Goal: Find specific page/section: Find specific page/section

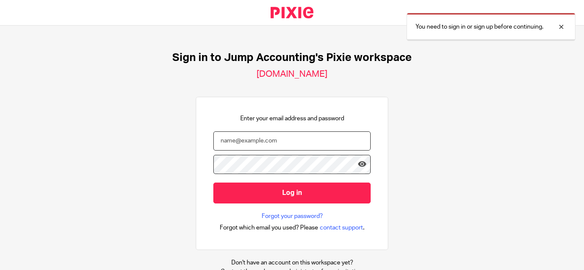
click at [249, 144] on input "email" at bounding box center [291, 141] width 157 height 19
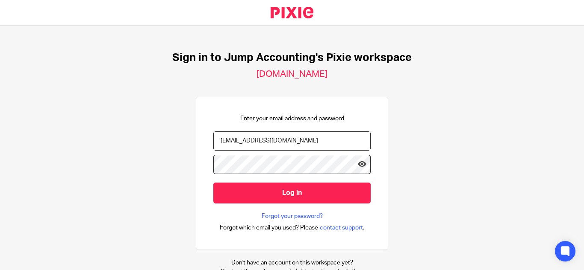
type input "bhavadharanni@riseaccounting.co.uk"
click at [213, 183] on input "Log in" at bounding box center [291, 193] width 157 height 21
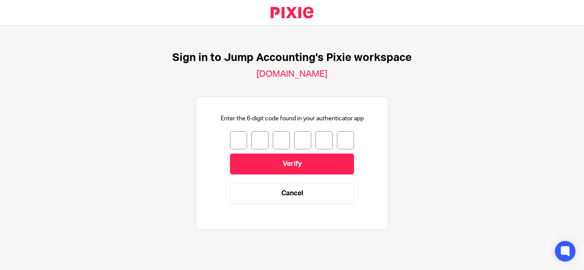
click at [235, 138] on input "number" at bounding box center [238, 141] width 17 height 18
type input "1"
type input "5"
type input "7"
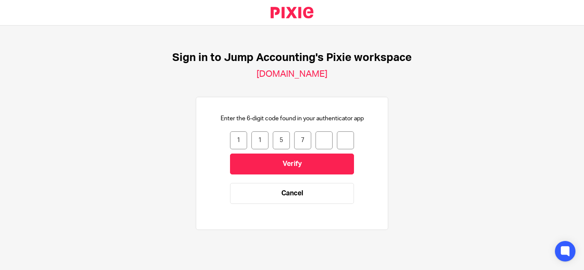
type input "5"
type input "3"
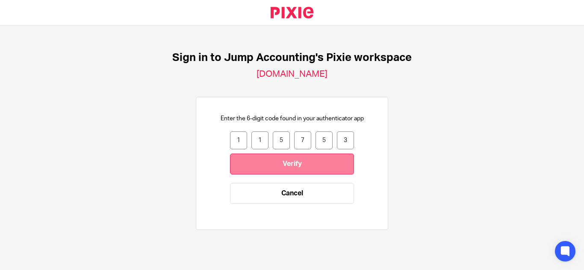
click at [261, 165] on input "Verify" at bounding box center [292, 164] width 124 height 21
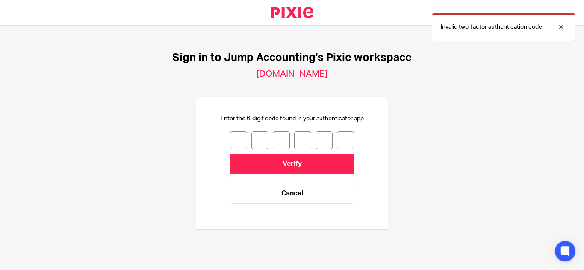
click at [230, 141] on input "number" at bounding box center [238, 141] width 17 height 18
type input "1"
type input "5"
type input "7"
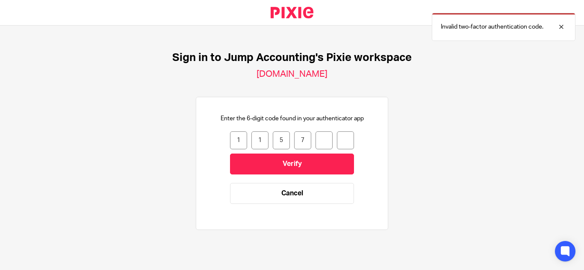
type input "5"
type input "3"
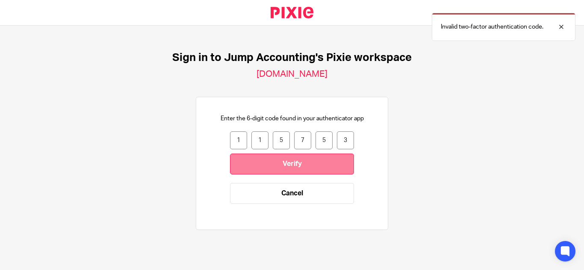
click at [293, 168] on input "Verify" at bounding box center [292, 164] width 124 height 21
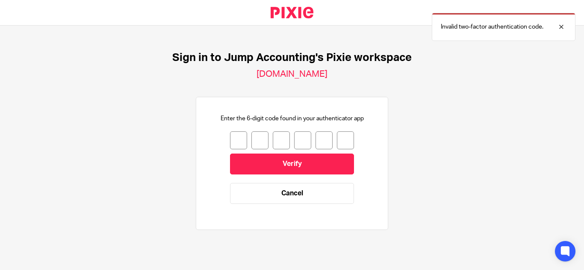
click at [232, 137] on input "number" at bounding box center [238, 141] width 17 height 18
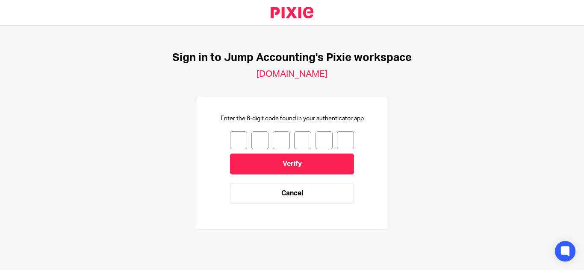
type input "4"
type input "8"
type input "0"
type input "5"
type input "8"
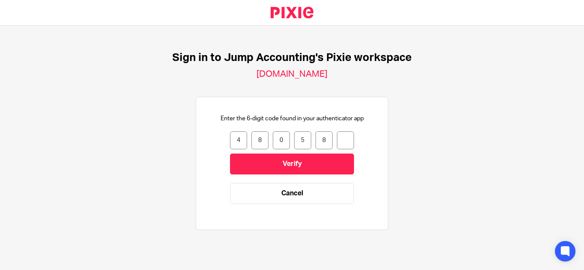
type input "1"
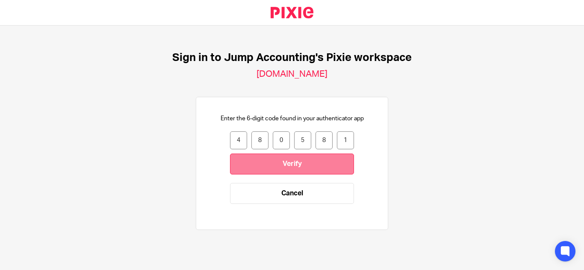
click at [257, 171] on input "Verify" at bounding box center [292, 164] width 124 height 21
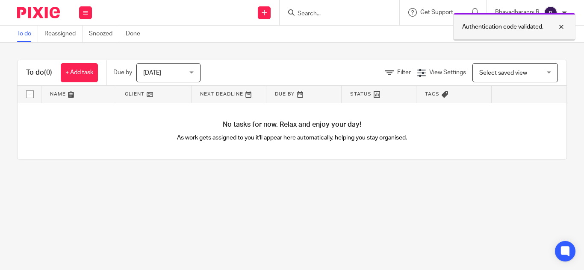
click at [562, 26] on div at bounding box center [554, 27] width 23 height 10
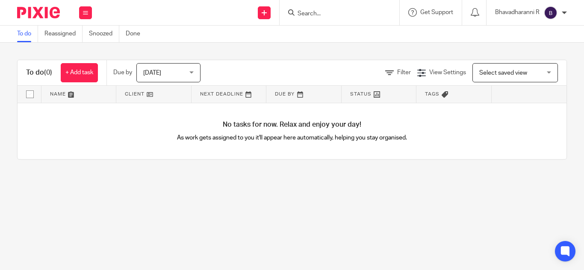
click at [310, 12] on input "Search" at bounding box center [334, 14] width 77 height 8
type input "fl"
click at [84, 10] on button at bounding box center [85, 12] width 13 height 13
click at [78, 67] on link "Clients" at bounding box center [83, 65] width 19 height 6
click at [306, 15] on input "Search" at bounding box center [334, 14] width 77 height 8
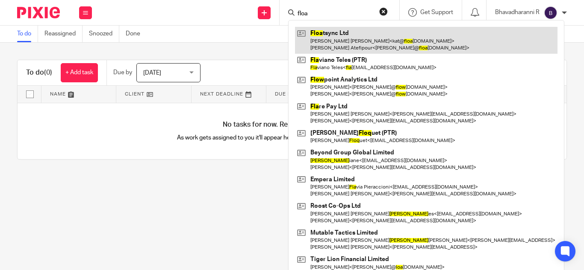
type input "floa"
click at [355, 35] on link at bounding box center [426, 40] width 262 height 26
click at [347, 46] on link at bounding box center [426, 40] width 262 height 26
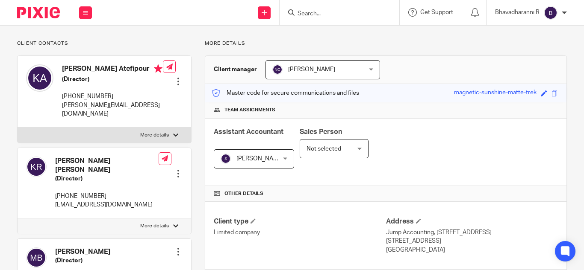
scroll to position [50, 0]
